Goal: Find specific fact: Find specific fact

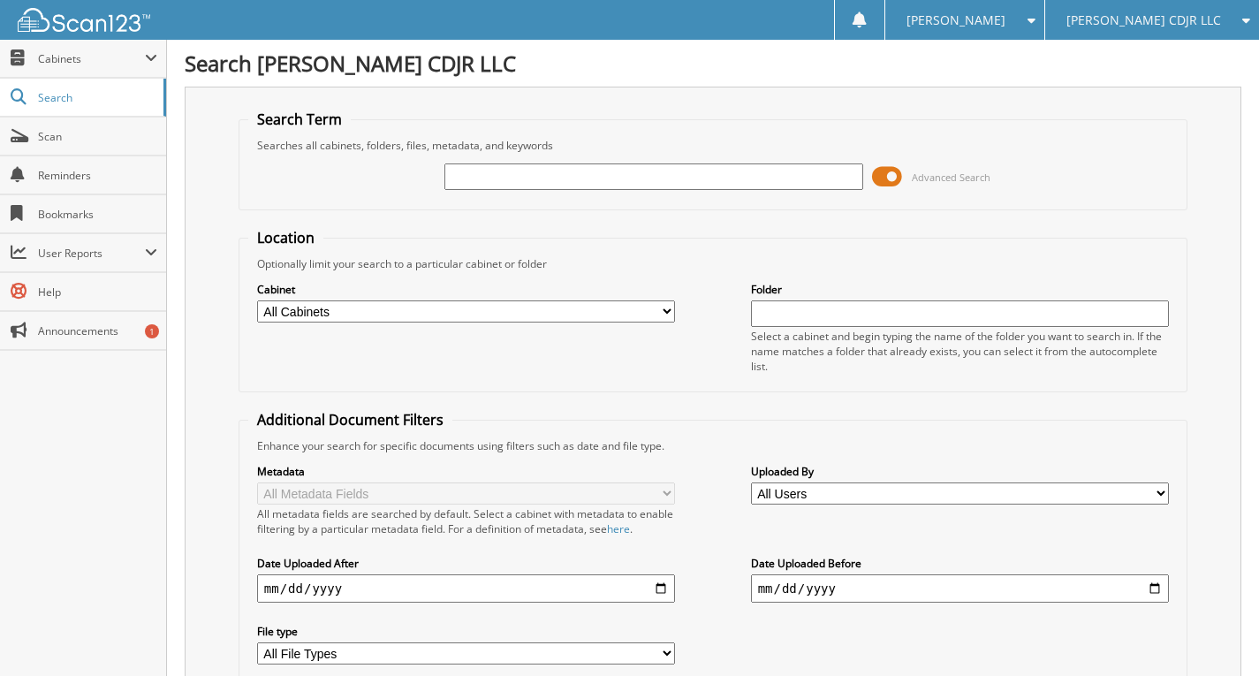
drag, startPoint x: 0, startPoint y: 0, endPoint x: 671, endPoint y: 176, distance: 693.3
click at [670, 175] on input "text" at bounding box center [653, 176] width 419 height 27
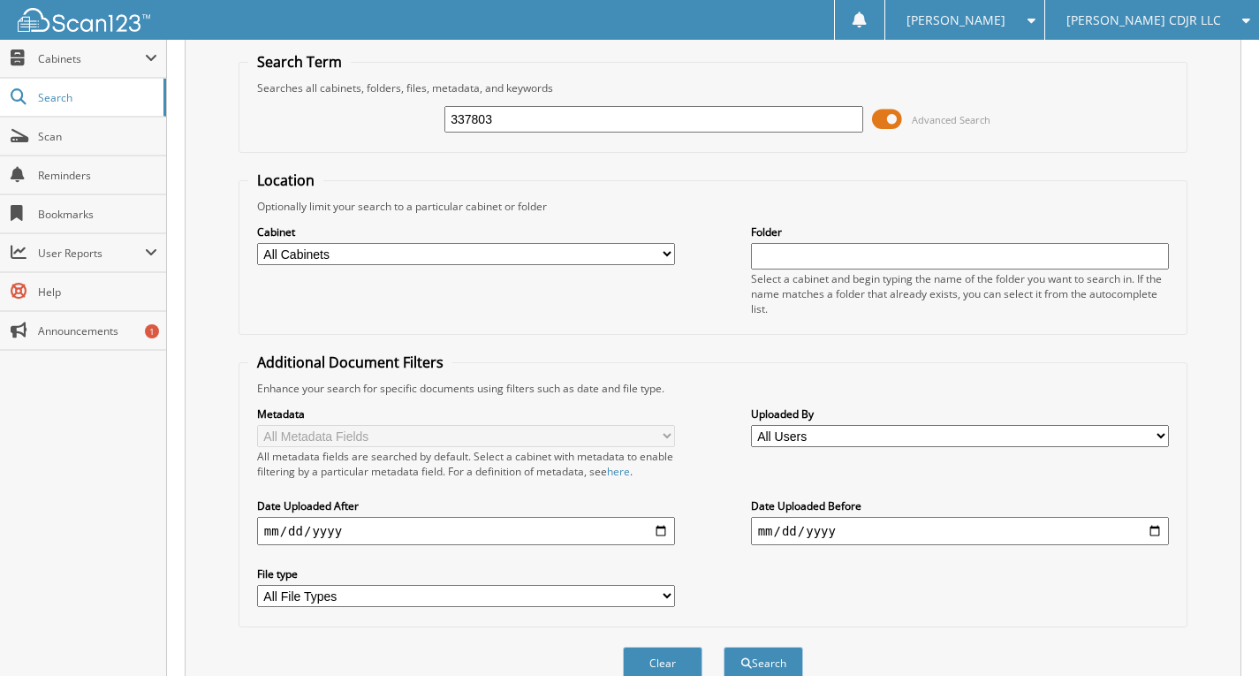
scroll to position [88, 0]
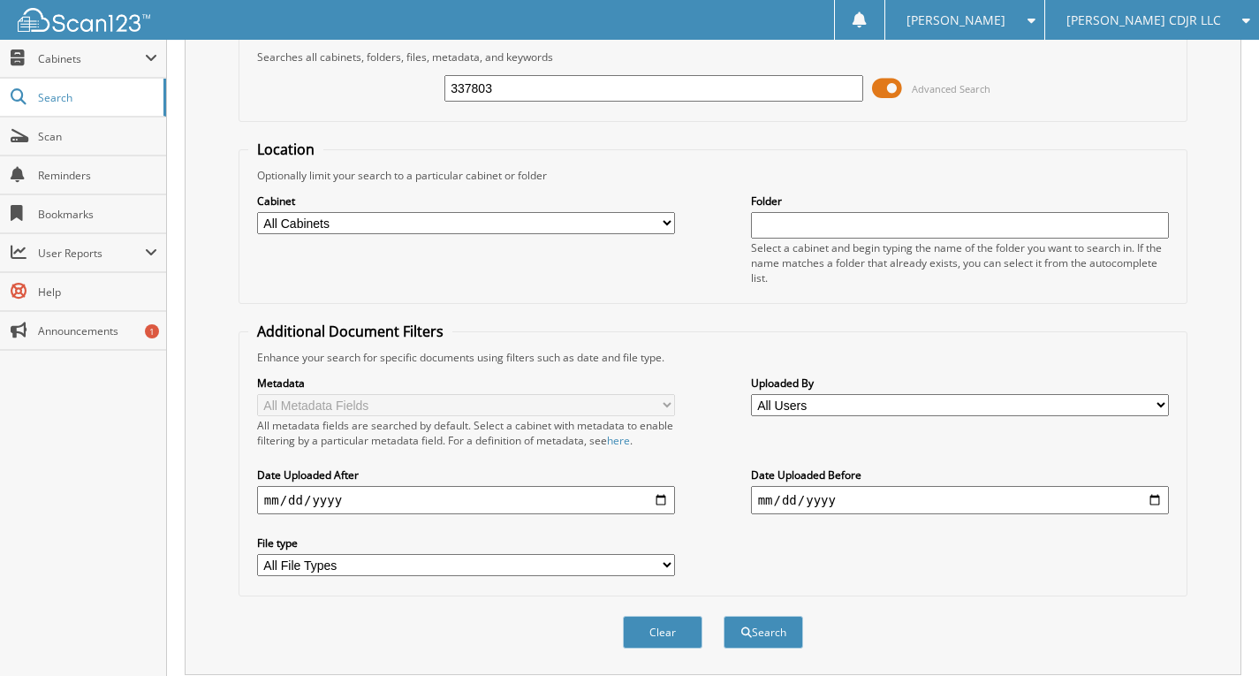
type input "337803"
click at [897, 80] on span at bounding box center [887, 88] width 30 height 27
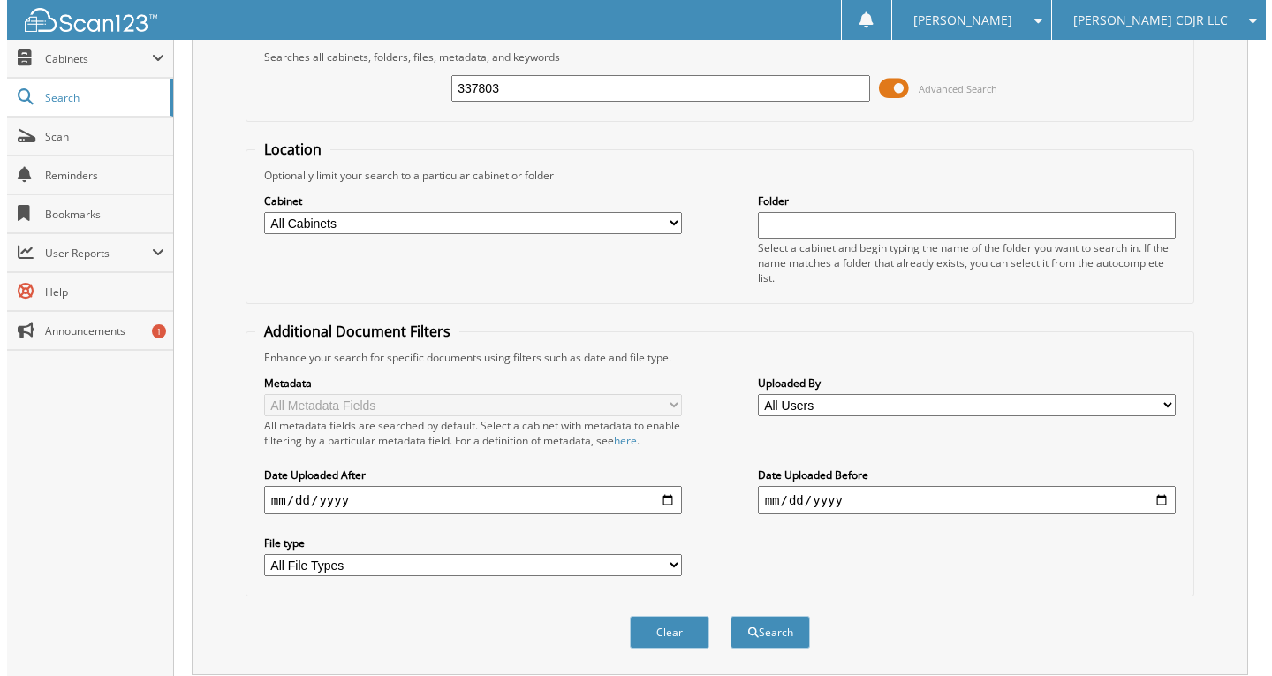
scroll to position [0, 0]
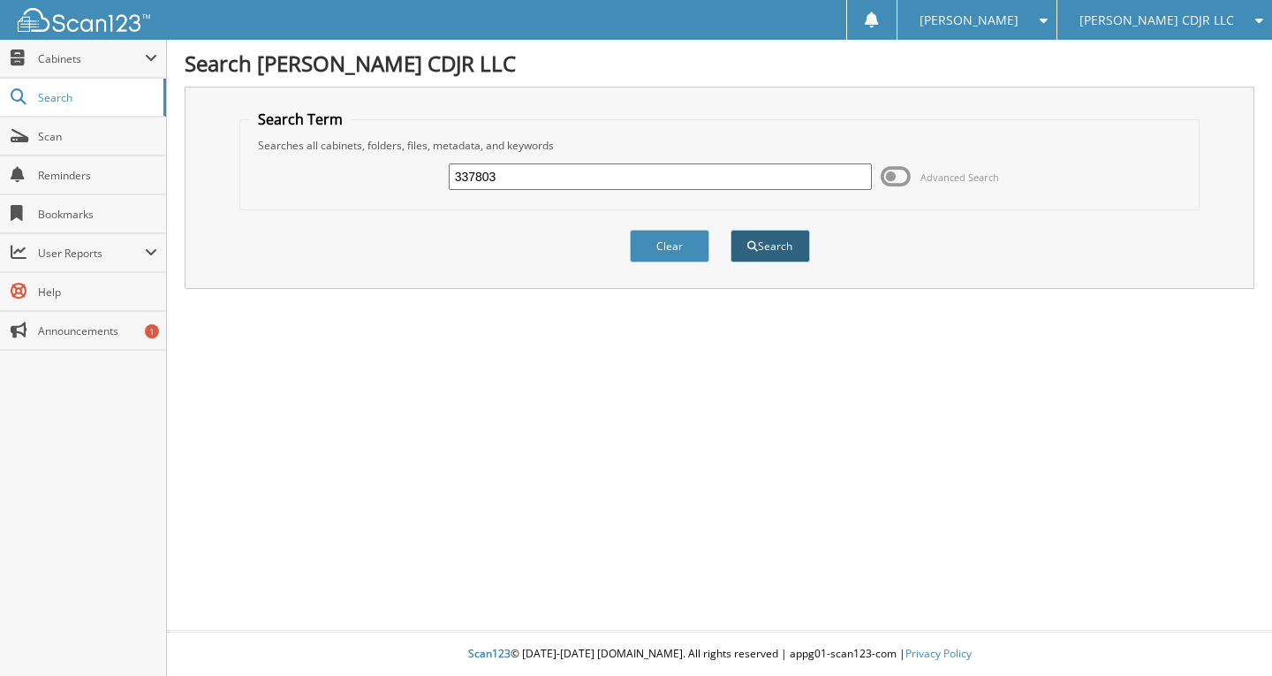
click at [791, 245] on button "Search" at bounding box center [771, 246] width 80 height 33
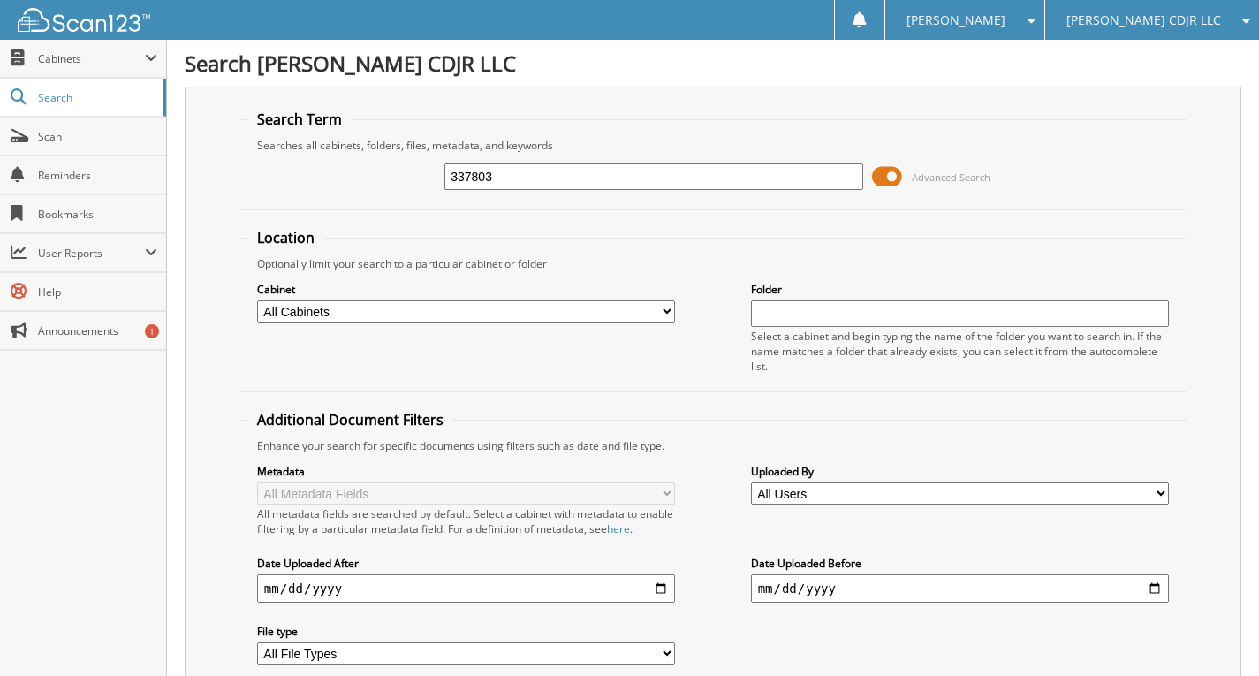
click at [900, 177] on span at bounding box center [887, 176] width 30 height 27
